Goal: Task Accomplishment & Management: Manage account settings

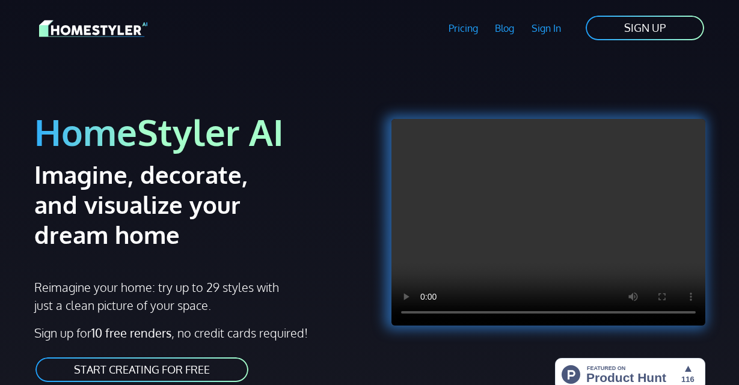
click at [654, 34] on link "SIGN UP" at bounding box center [644, 27] width 121 height 27
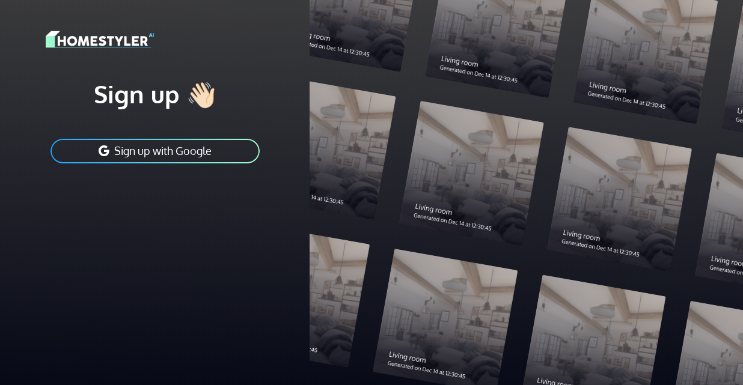
click at [183, 152] on button "Sign up with Google" at bounding box center [155, 151] width 212 height 27
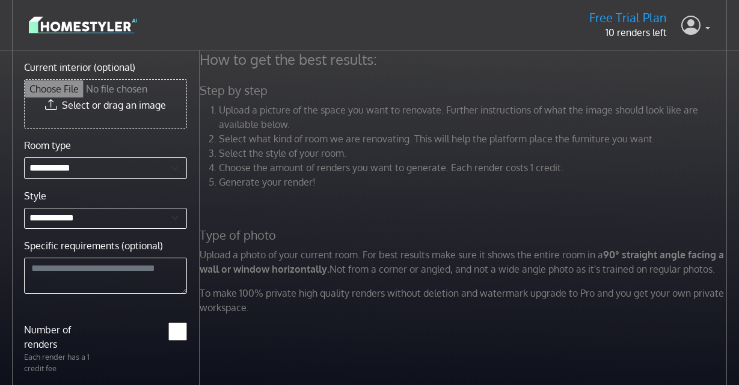
click at [692, 28] on icon at bounding box center [690, 25] width 19 height 25
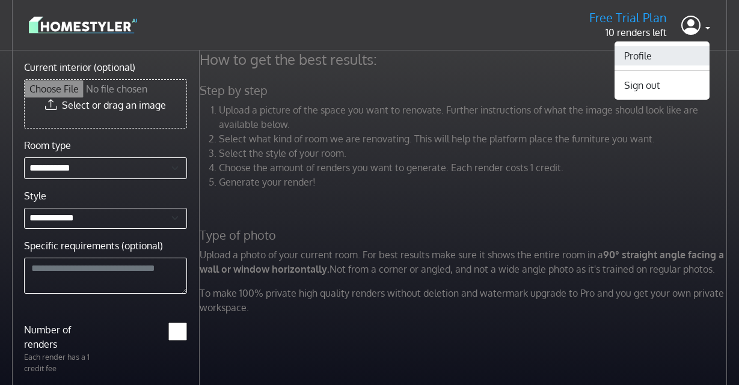
click at [681, 55] on link "Profile" at bounding box center [661, 55] width 95 height 19
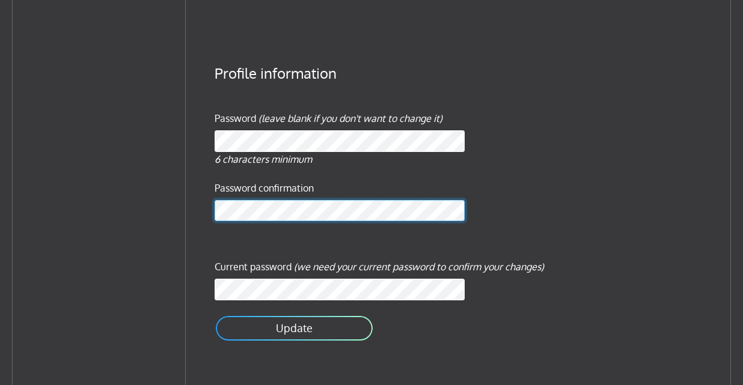
scroll to position [329, 0]
click at [427, 332] on div "Update" at bounding box center [465, 328] width 500 height 27
click at [321, 337] on button "Update" at bounding box center [294, 328] width 159 height 27
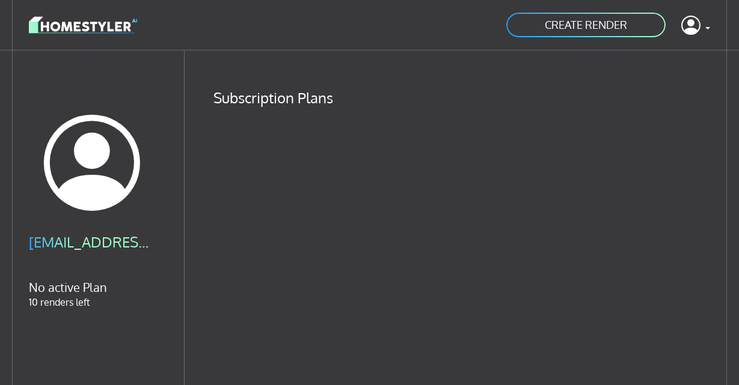
click at [648, 25] on link "CREATE RENDER" at bounding box center [586, 24] width 162 height 27
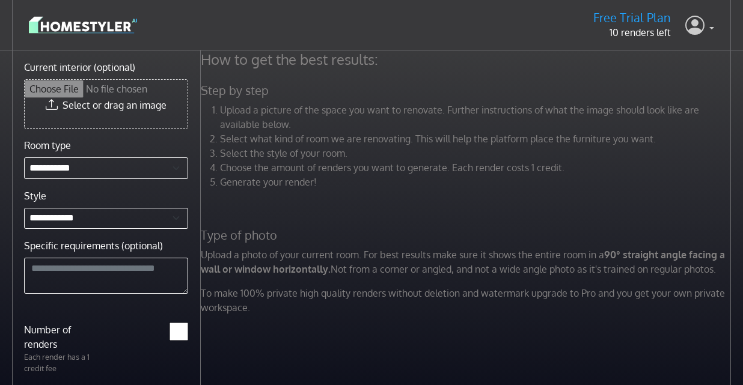
click at [696, 28] on icon at bounding box center [694, 25] width 19 height 25
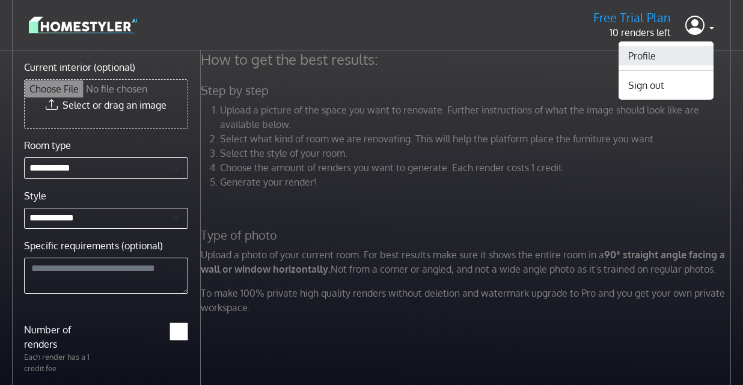
click at [681, 58] on link "Profile" at bounding box center [666, 55] width 95 height 19
